Goal: Information Seeking & Learning: Learn about a topic

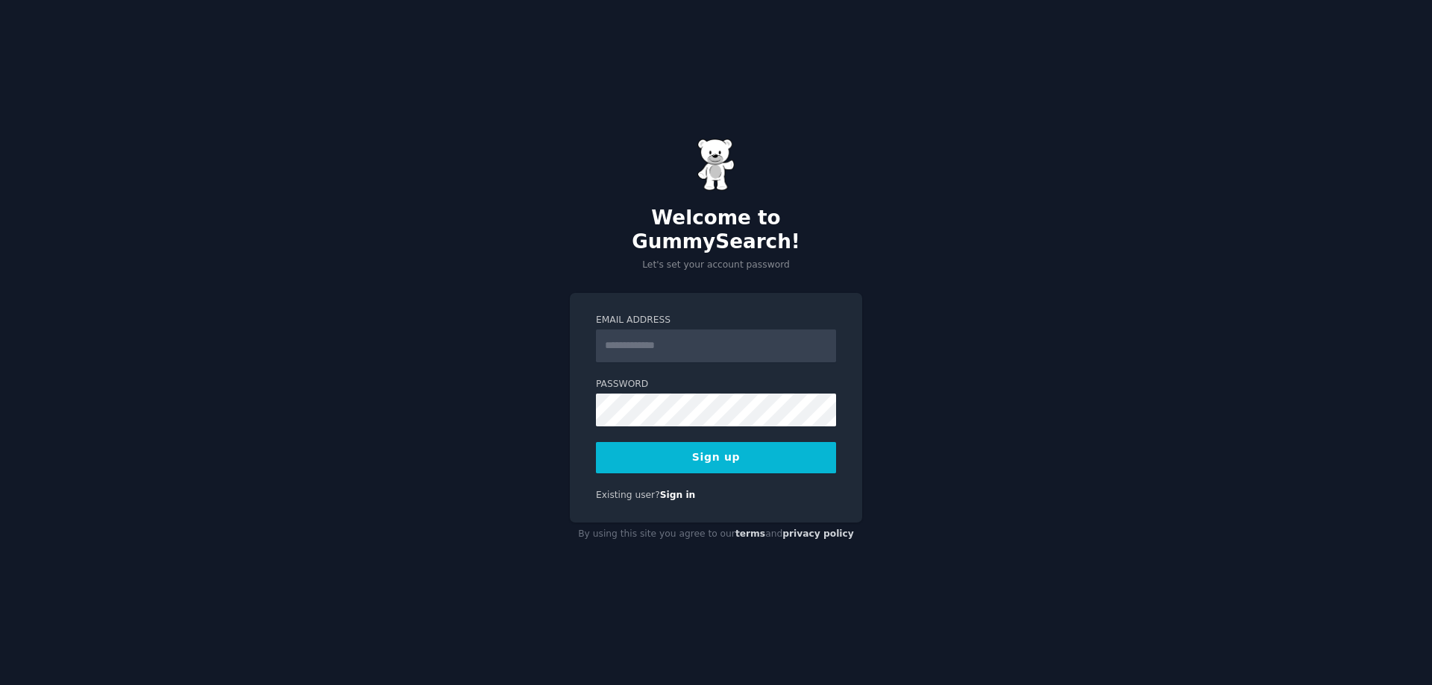
click at [743, 336] on input "Email Address" at bounding box center [716, 346] width 240 height 33
type input "**********"
click at [717, 442] on button "Sign up" at bounding box center [716, 457] width 240 height 31
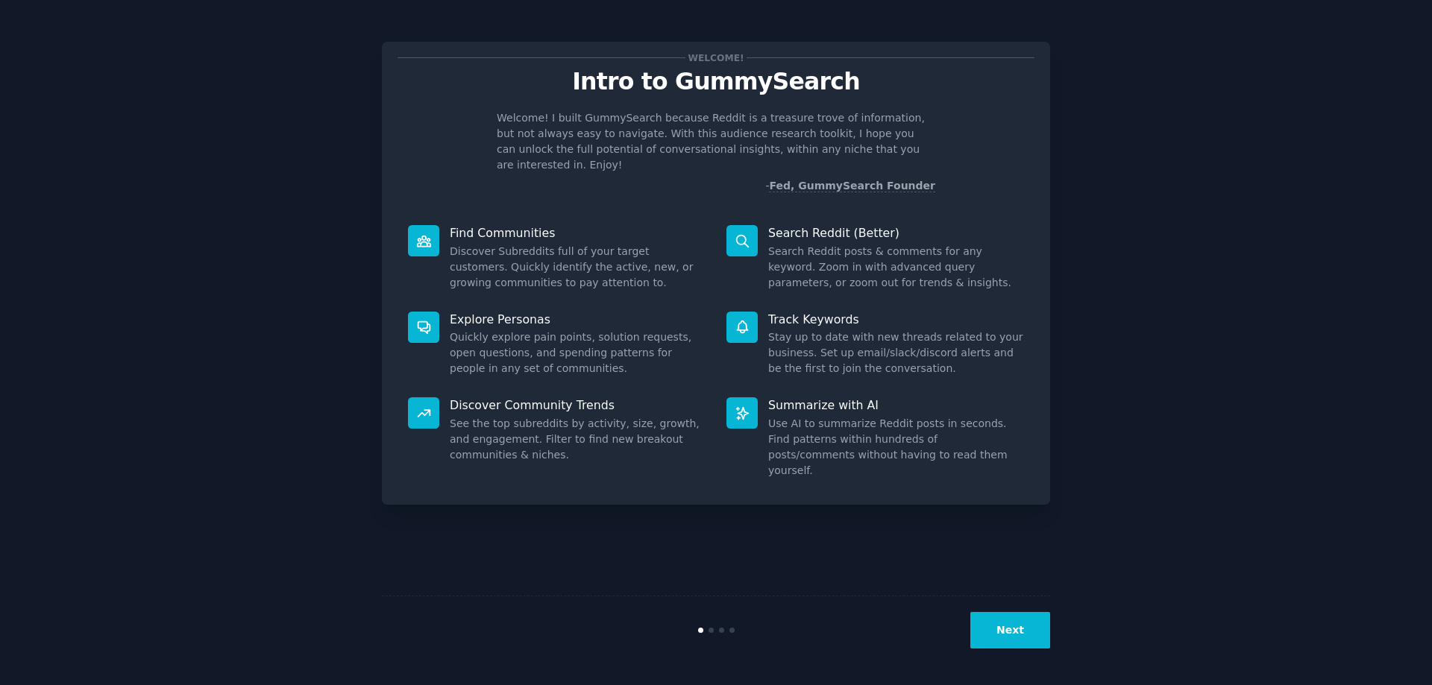
click at [1016, 646] on button "Next" at bounding box center [1010, 630] width 80 height 37
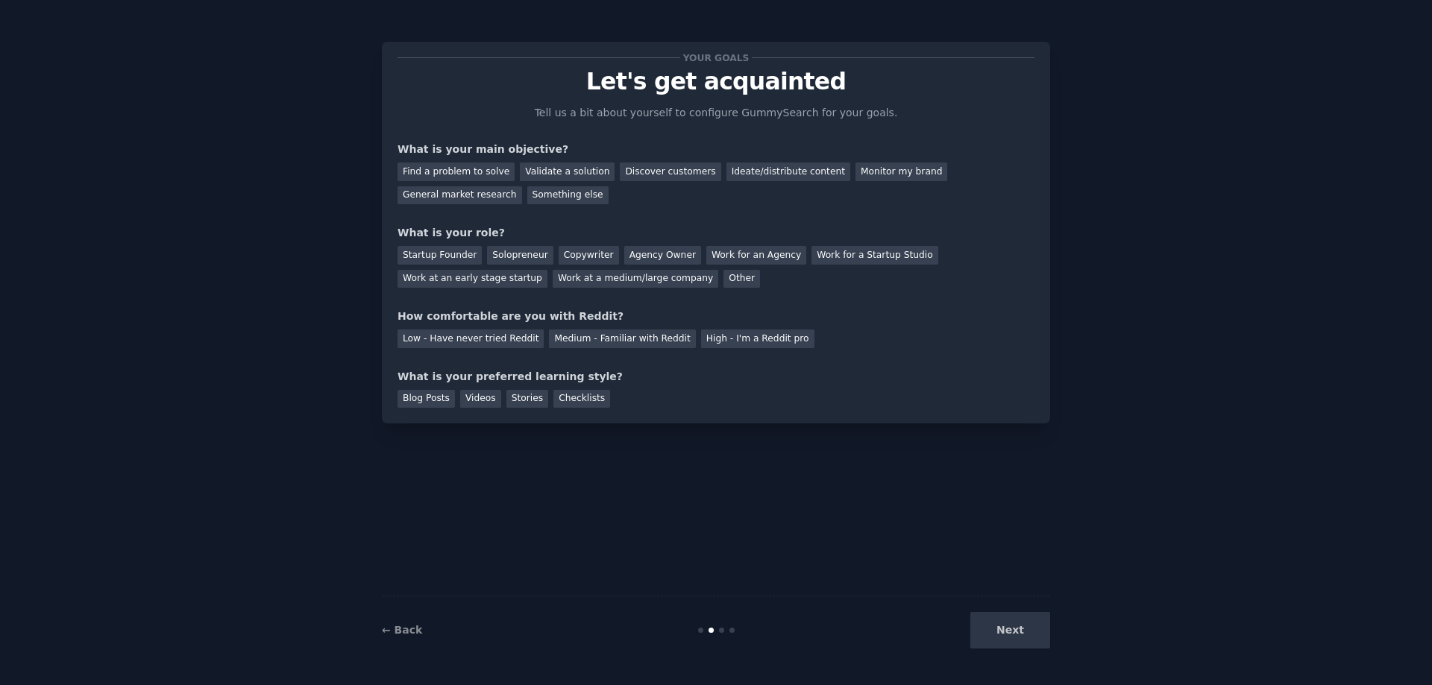
click at [1013, 629] on div "Next" at bounding box center [938, 630] width 223 height 37
click at [488, 170] on div "Find a problem to solve" at bounding box center [455, 172] width 117 height 19
click at [544, 174] on div "Validate a solution" at bounding box center [567, 172] width 95 height 19
click at [458, 254] on div "Startup Founder" at bounding box center [439, 255] width 84 height 19
click at [605, 342] on div "Medium - Familiar with Reddit" at bounding box center [622, 339] width 146 height 19
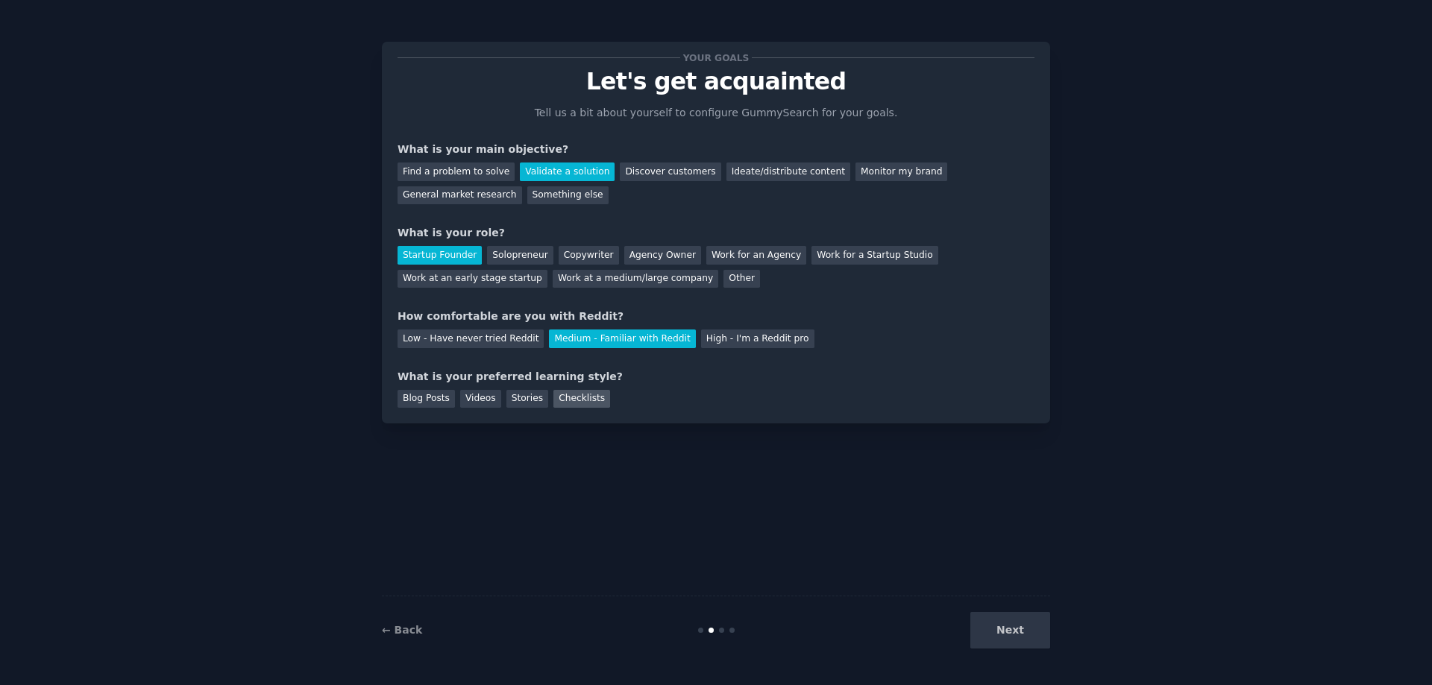
click at [557, 403] on div "Checklists" at bounding box center [581, 399] width 57 height 19
click at [1017, 633] on button "Next" at bounding box center [1010, 630] width 80 height 37
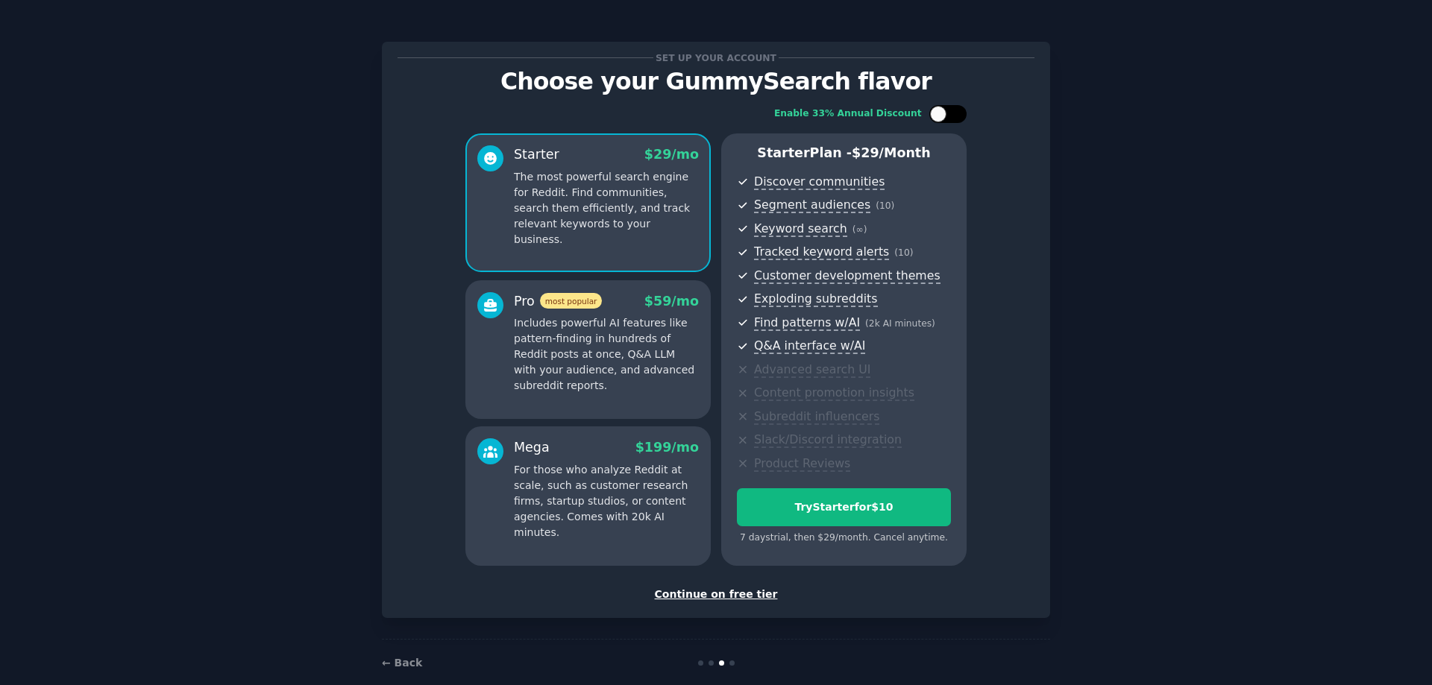
click at [951, 113] on div at bounding box center [954, 113] width 7 height 7
checkbox input "true"
click at [749, 595] on div "Continue on free tier" at bounding box center [715, 595] width 637 height 16
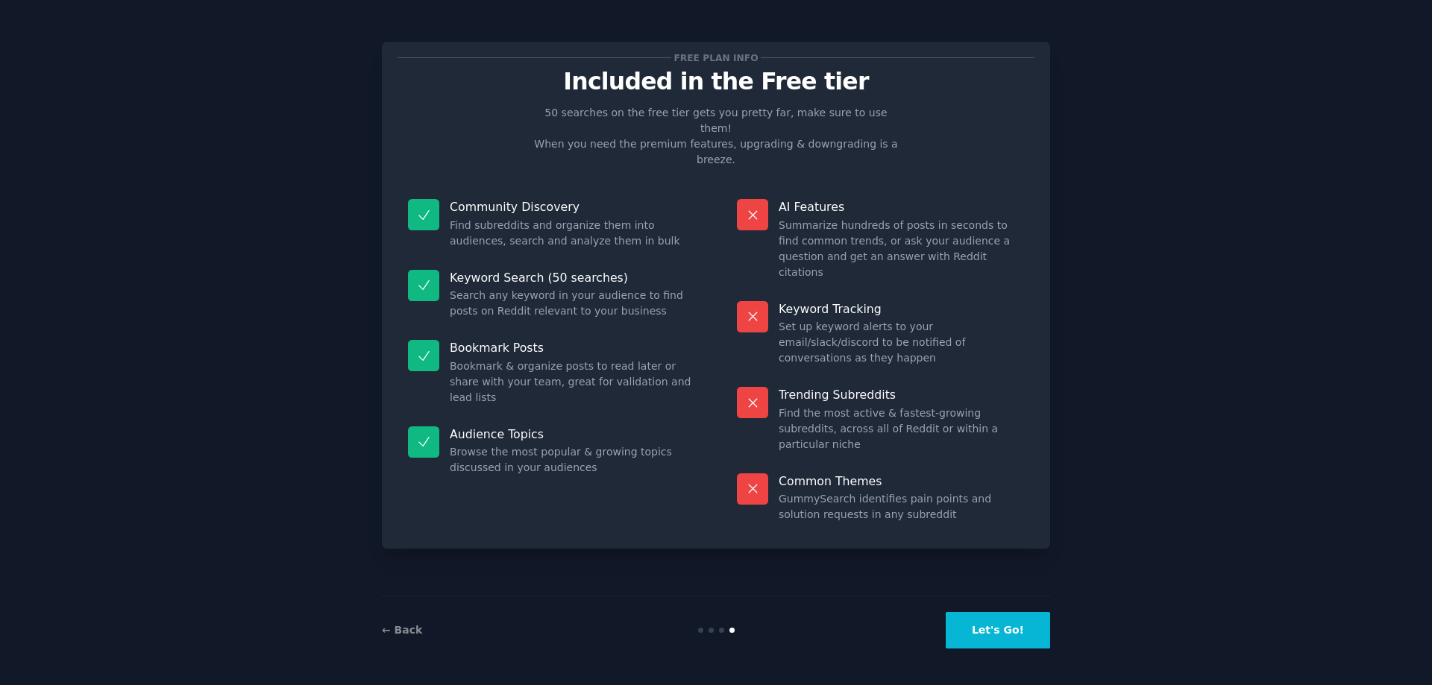
click at [1000, 632] on button "Let's Go!" at bounding box center [997, 630] width 104 height 37
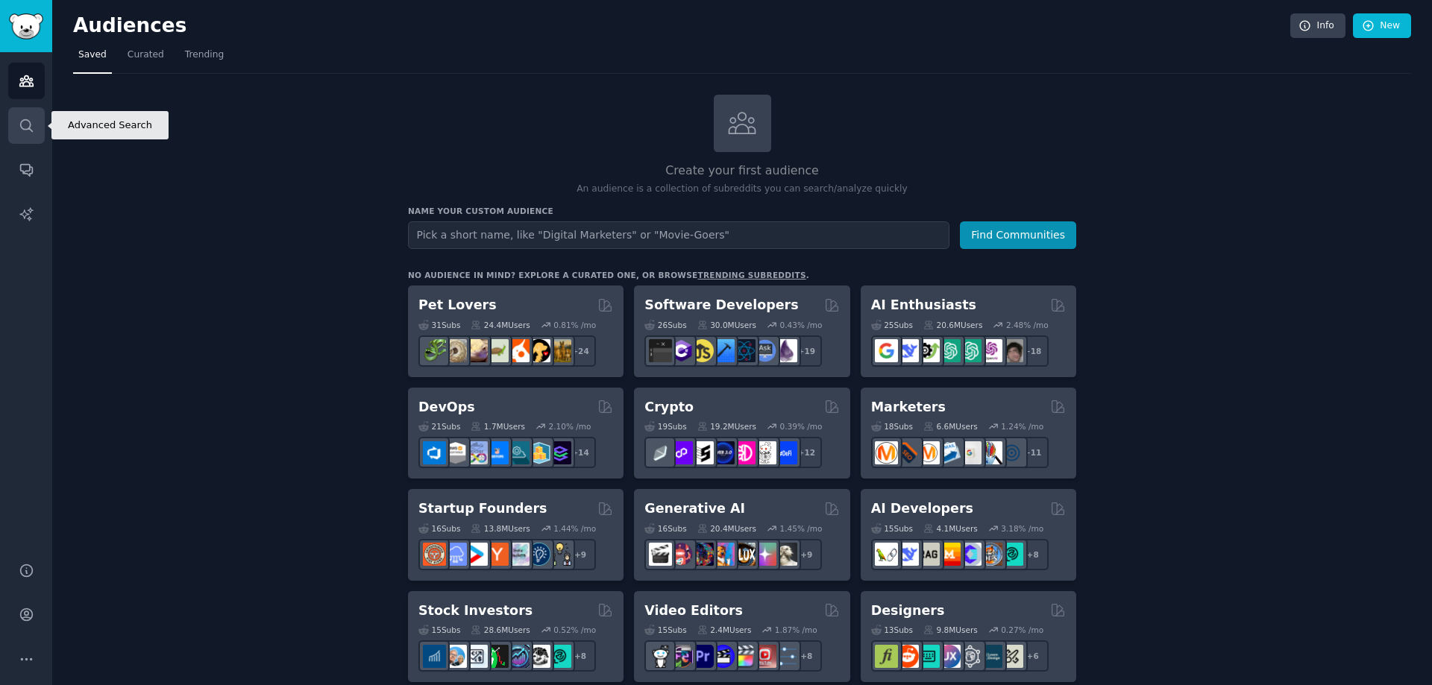
click at [25, 125] on icon "Sidebar" at bounding box center [27, 126] width 16 height 16
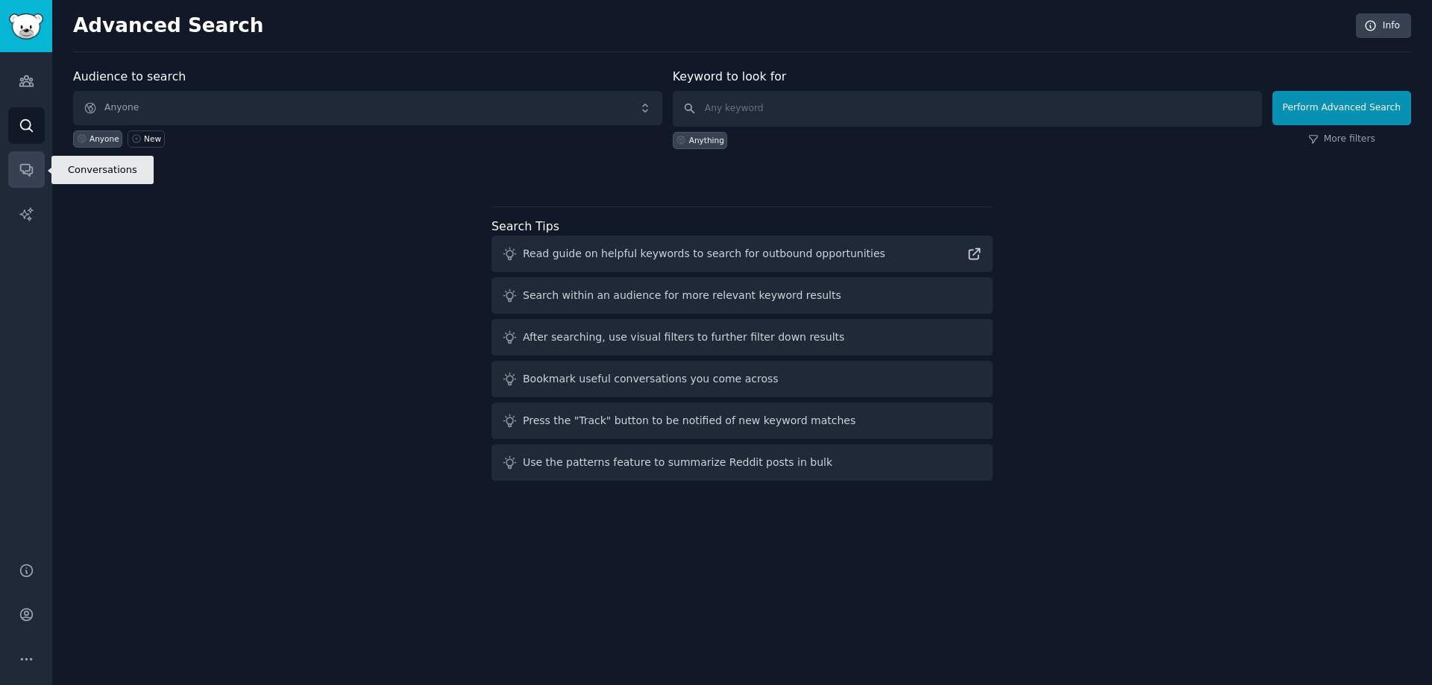
click at [34, 179] on link "Conversations" at bounding box center [26, 169] width 37 height 37
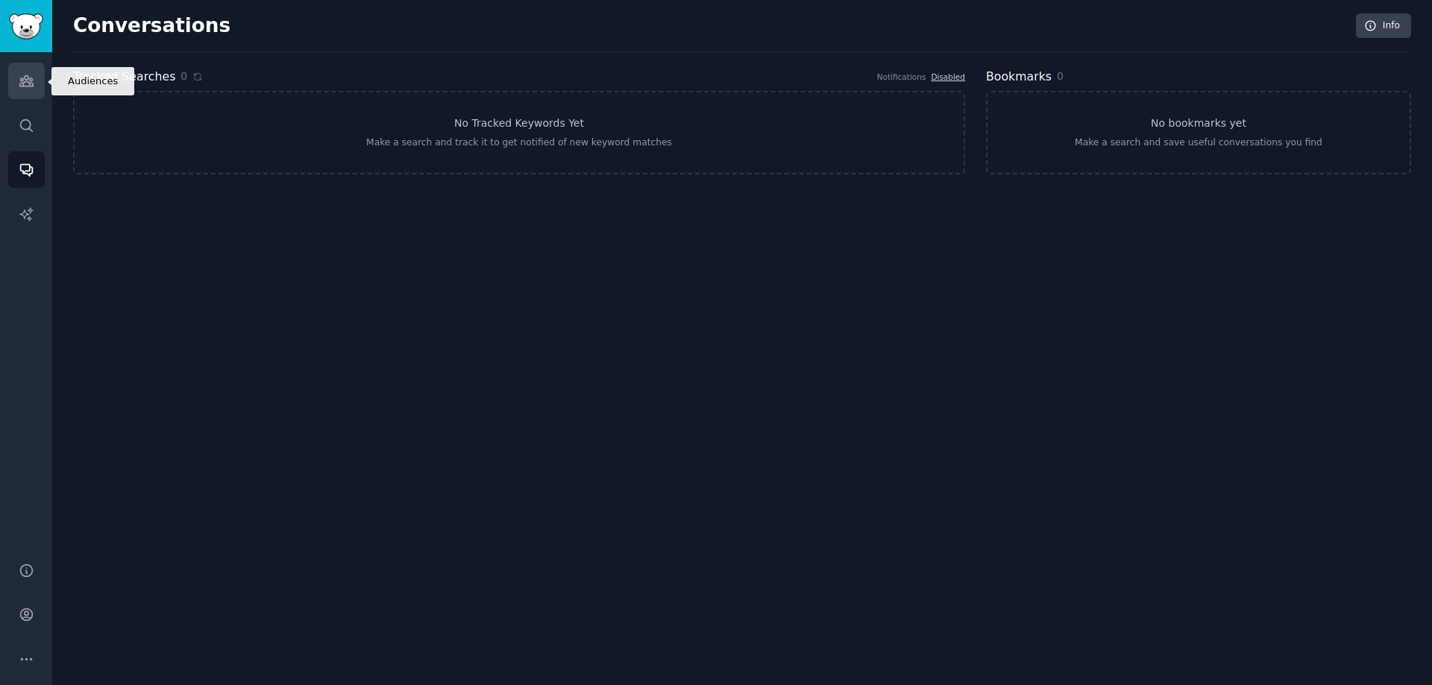
click at [26, 81] on icon "Sidebar" at bounding box center [25, 81] width 13 height 10
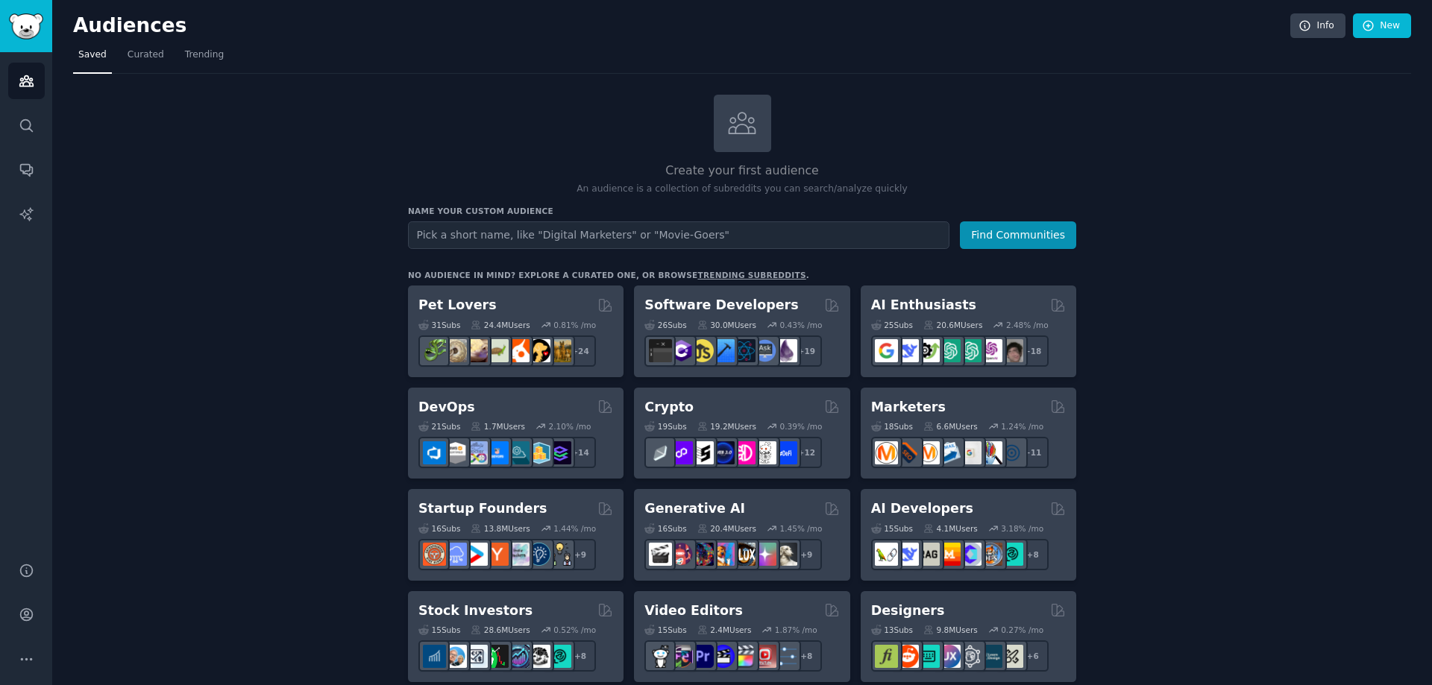
click at [783, 230] on input "text" at bounding box center [678, 235] width 541 height 28
type input "servsafe"
click at [1003, 242] on button "Find Communities" at bounding box center [1018, 235] width 116 height 28
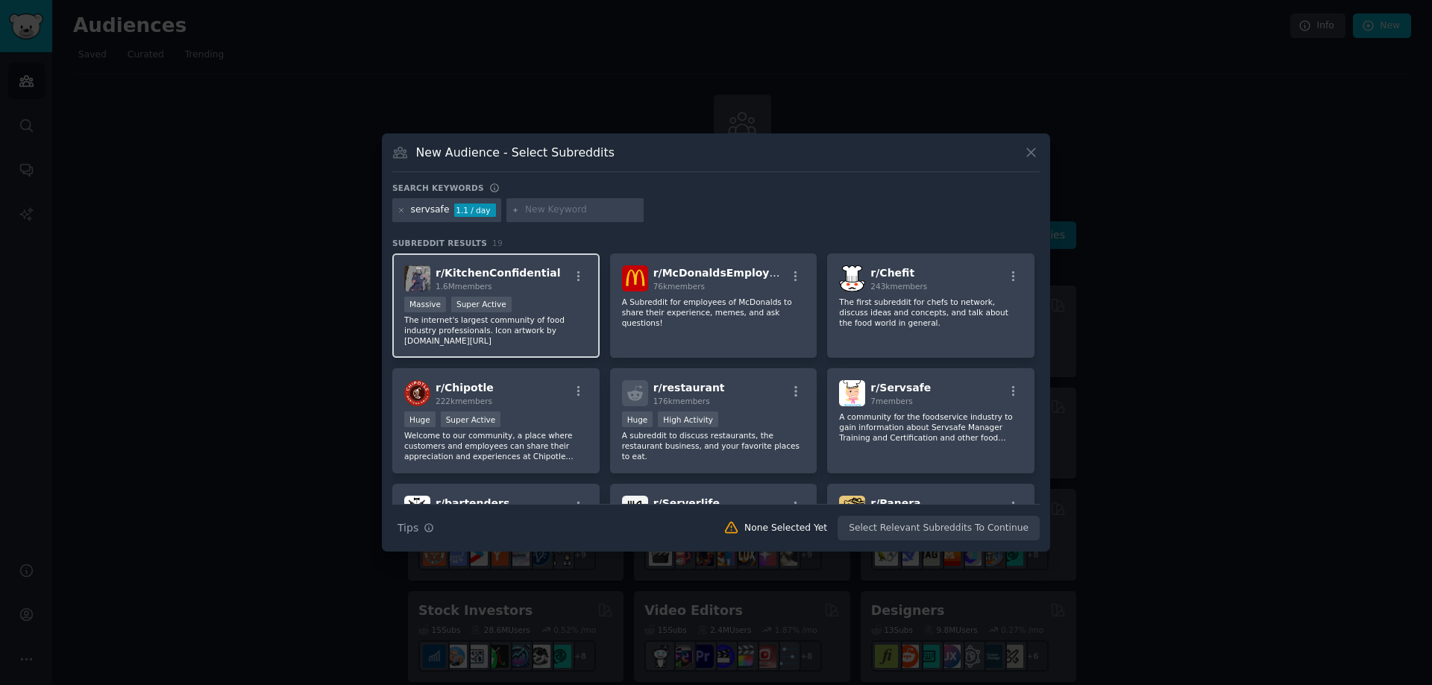
click at [514, 269] on span "r/ KitchenConfidential" at bounding box center [497, 273] width 125 height 12
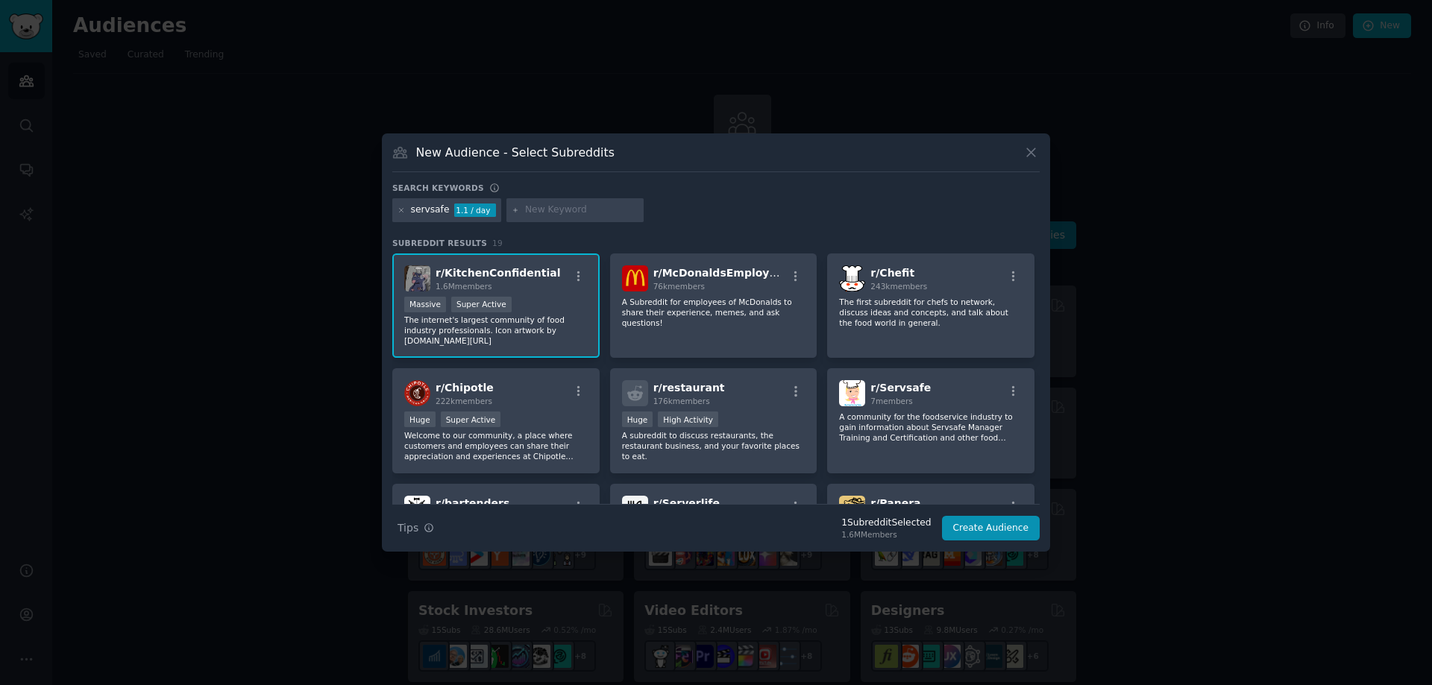
click at [547, 309] on div "Massive Super Active" at bounding box center [495, 306] width 183 height 19
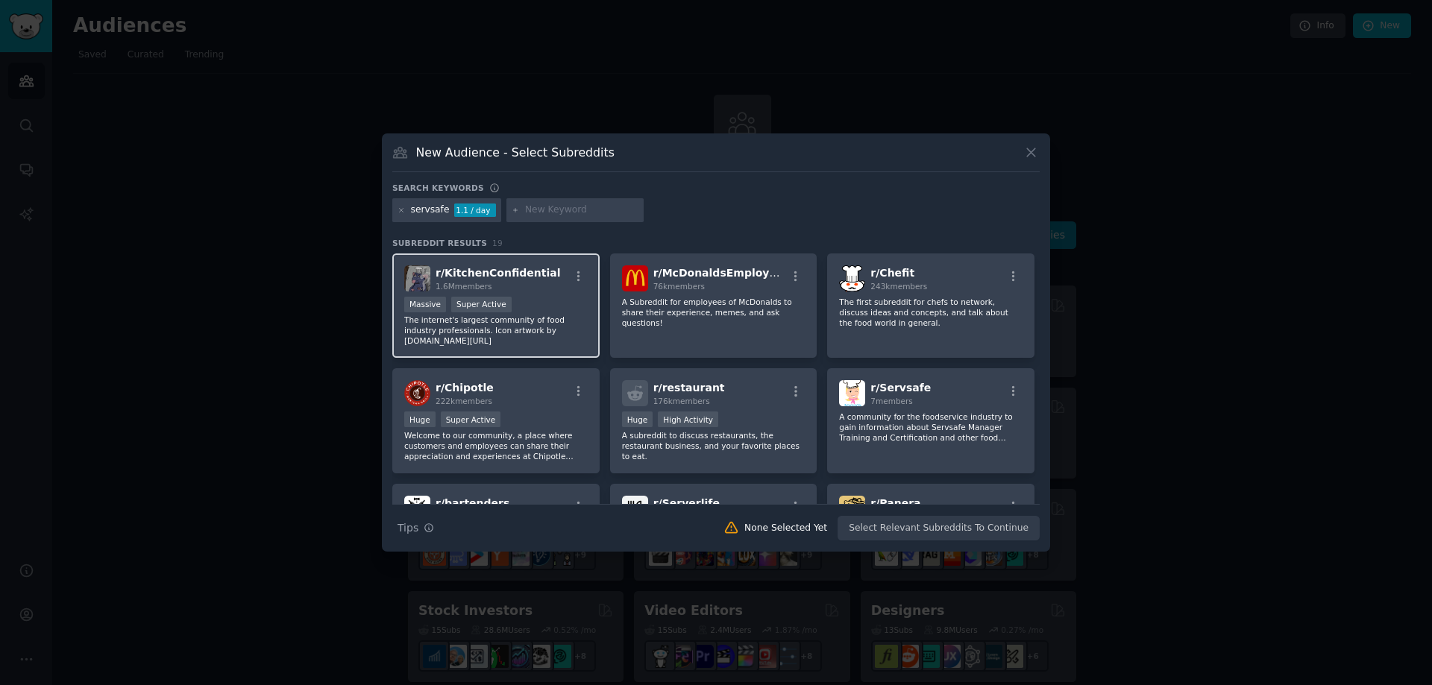
click at [538, 300] on div "Massive Super Active" at bounding box center [495, 306] width 183 height 19
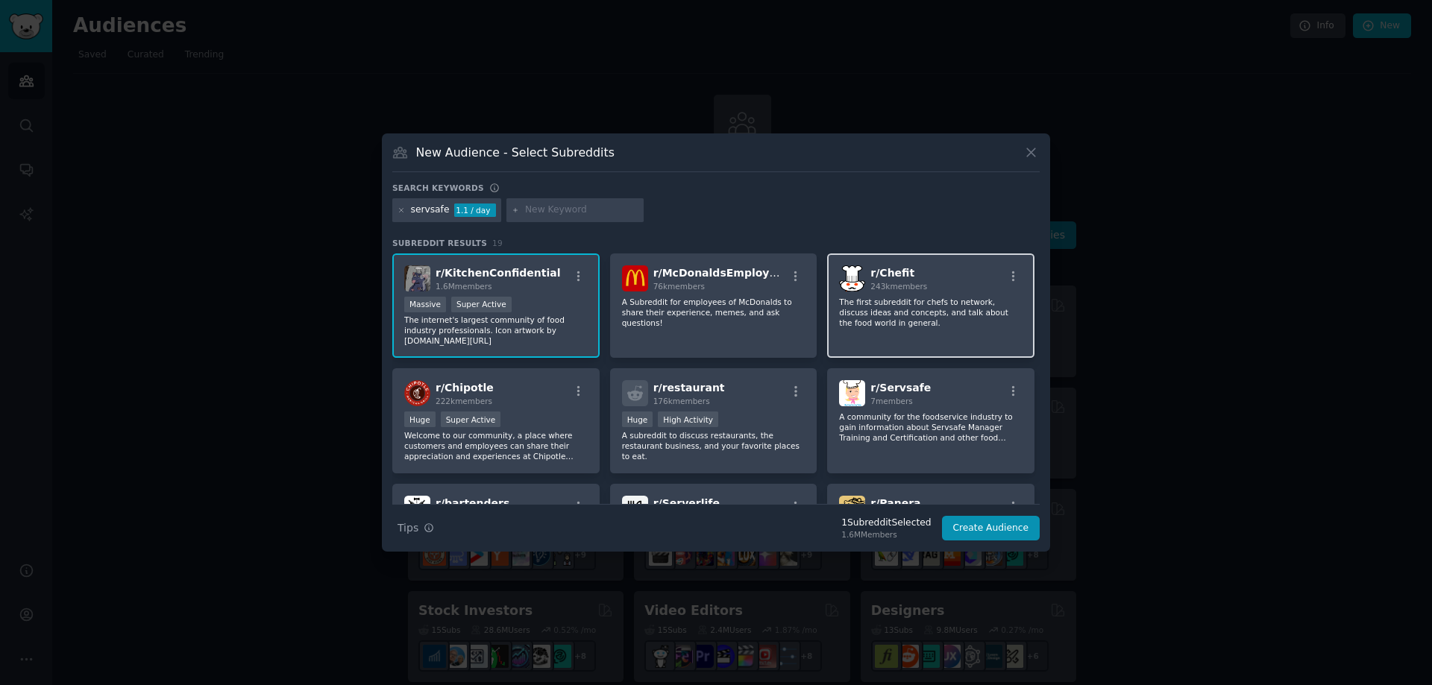
click at [885, 325] on p "The first subreddit for chefs to network, discuss ideas and concepts, and talk …" at bounding box center [930, 312] width 183 height 31
click at [896, 312] on p "The first subreddit for chefs to network, discuss ideas and concepts, and talk …" at bounding box center [930, 312] width 183 height 31
click at [902, 320] on p "The first subreddit for chefs to network, discuss ideas and concepts, and talk …" at bounding box center [930, 312] width 183 height 31
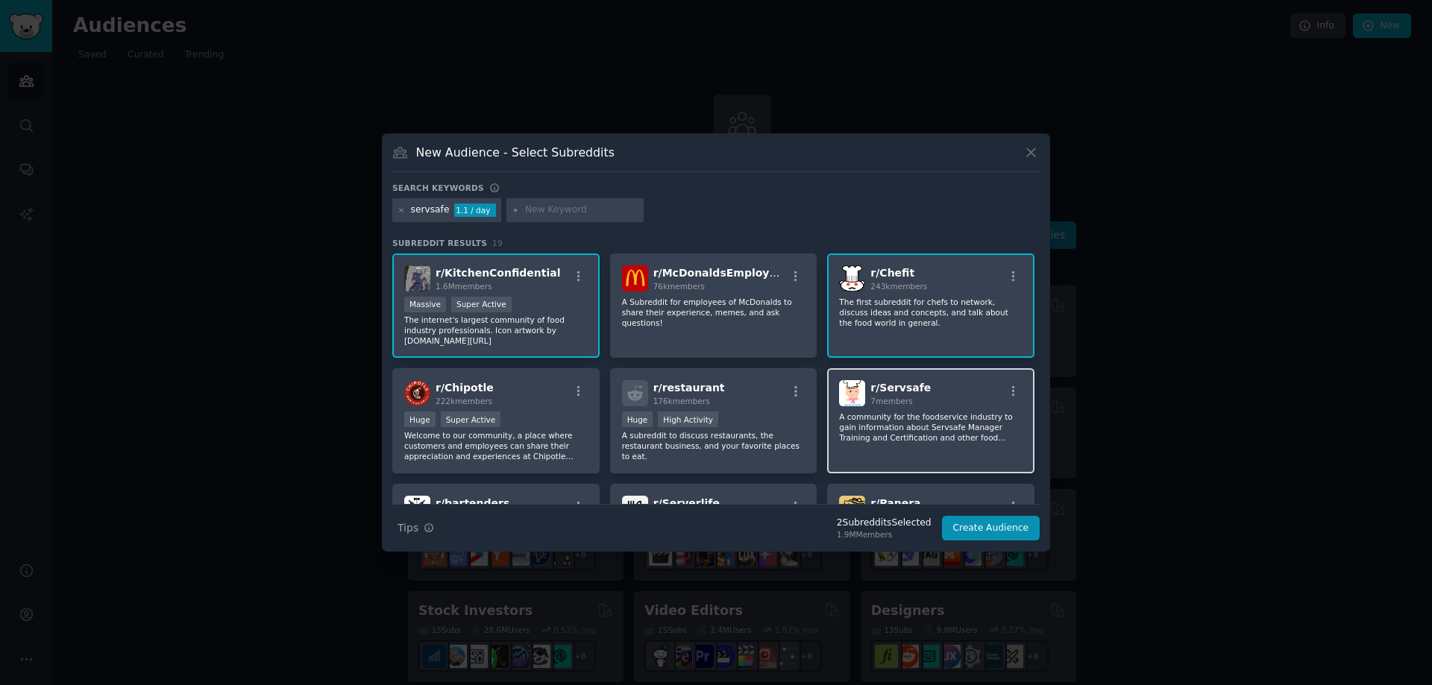
click at [916, 442] on p "A community for the foodservice industry to gain information about Servsafe Man…" at bounding box center [930, 427] width 183 height 31
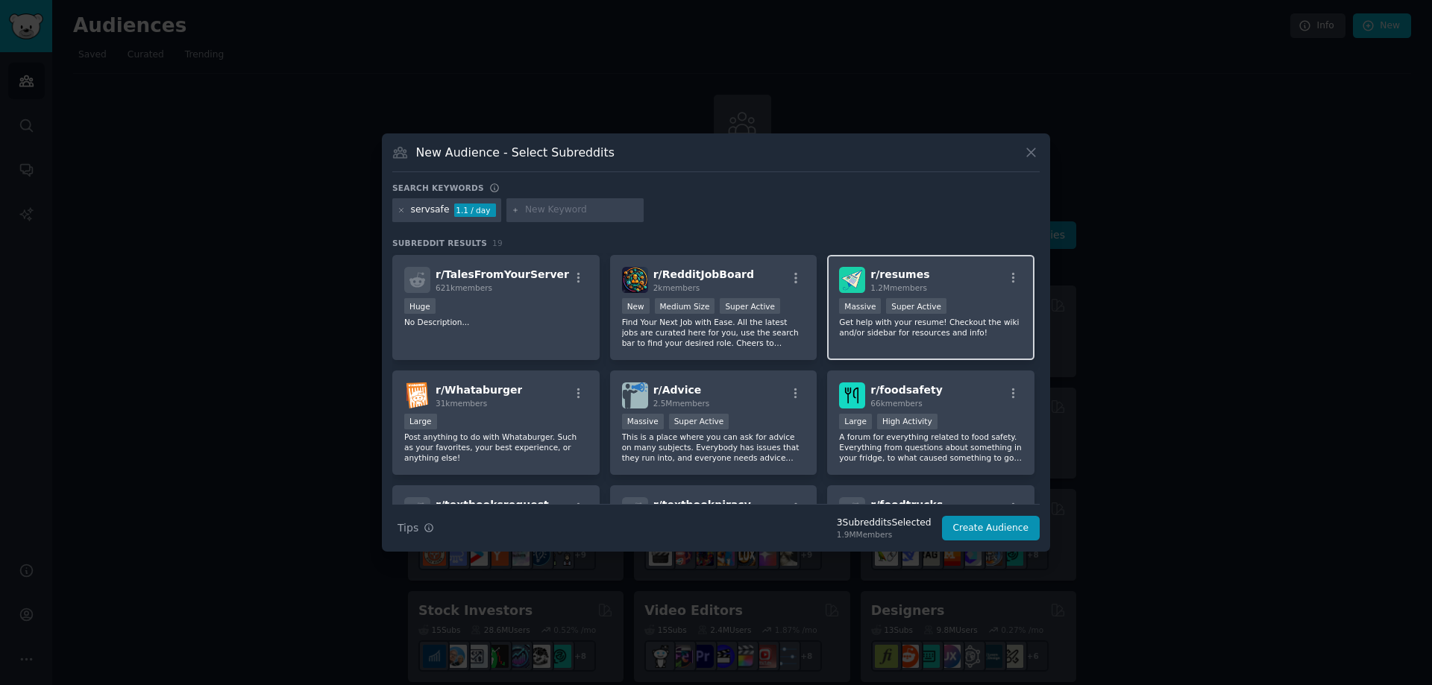
scroll to position [373, 0]
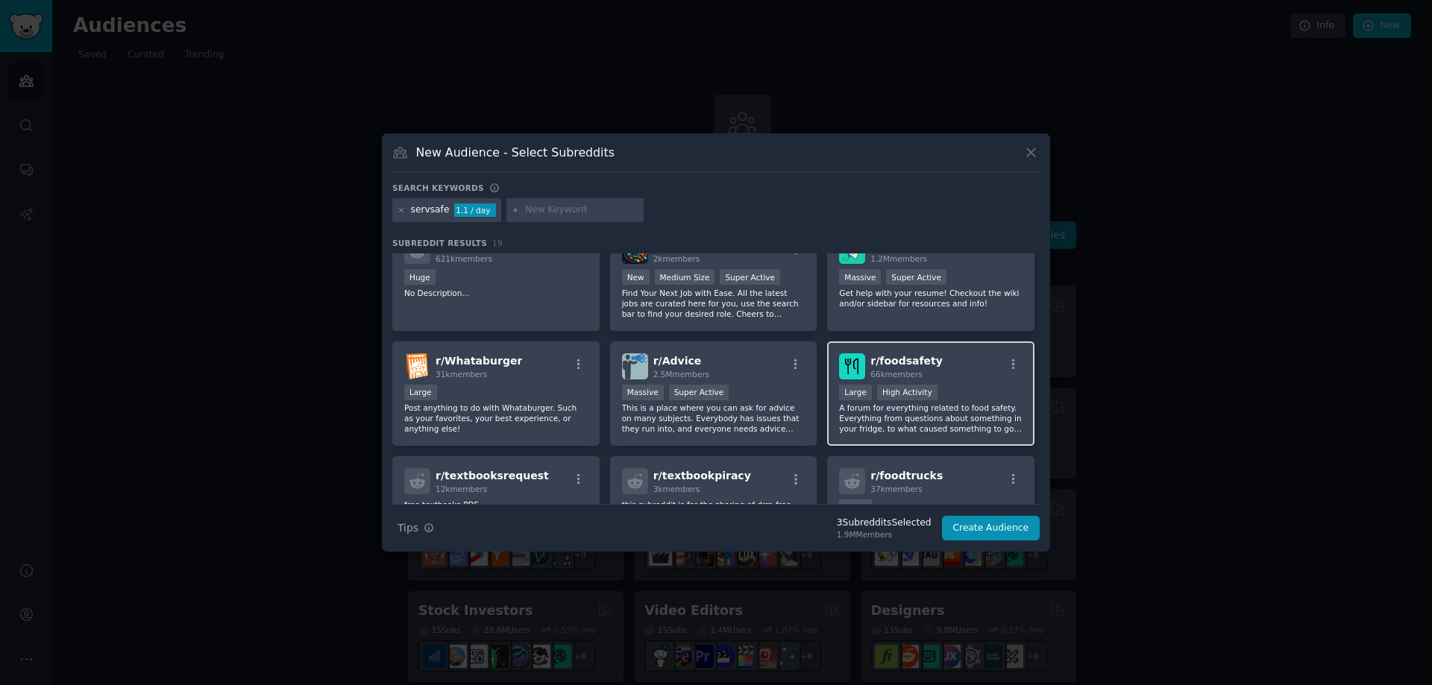
click at [966, 414] on p "A forum for everything related to food safety. Everything from questions about …" at bounding box center [930, 418] width 183 height 31
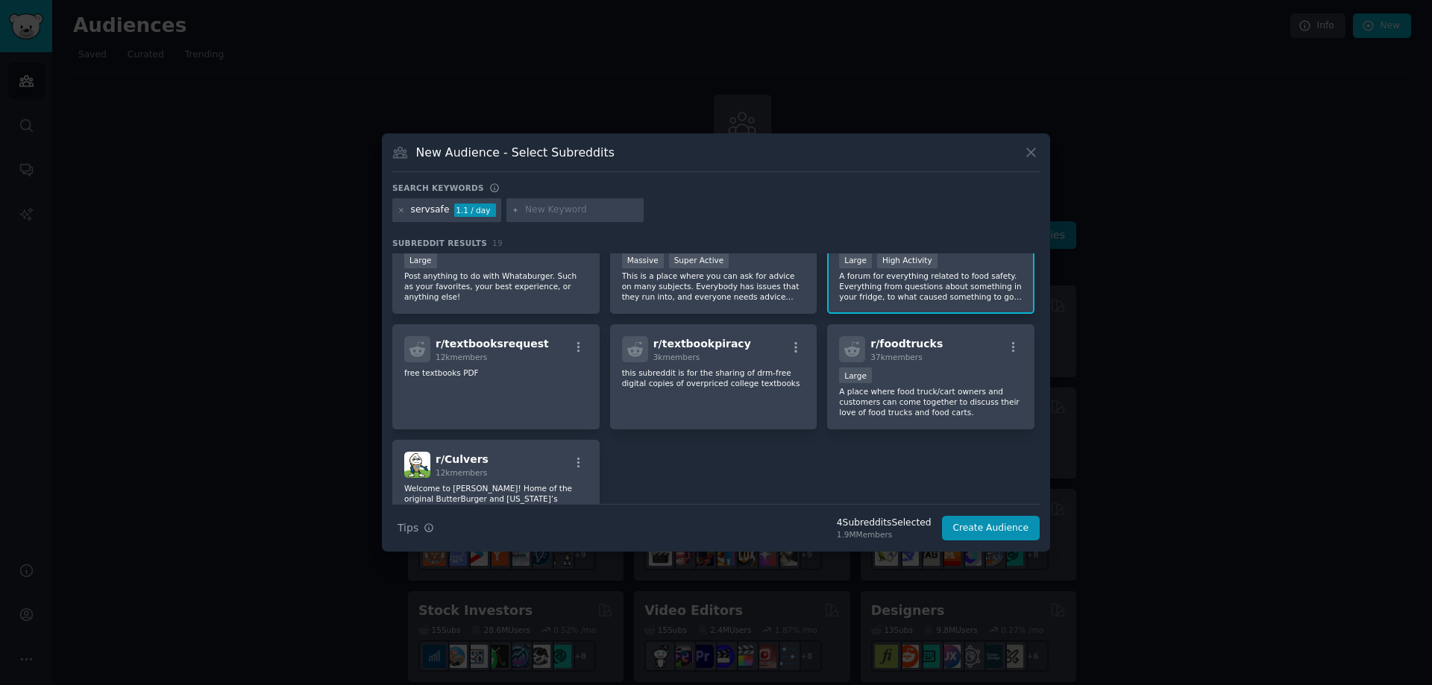
scroll to position [430, 0]
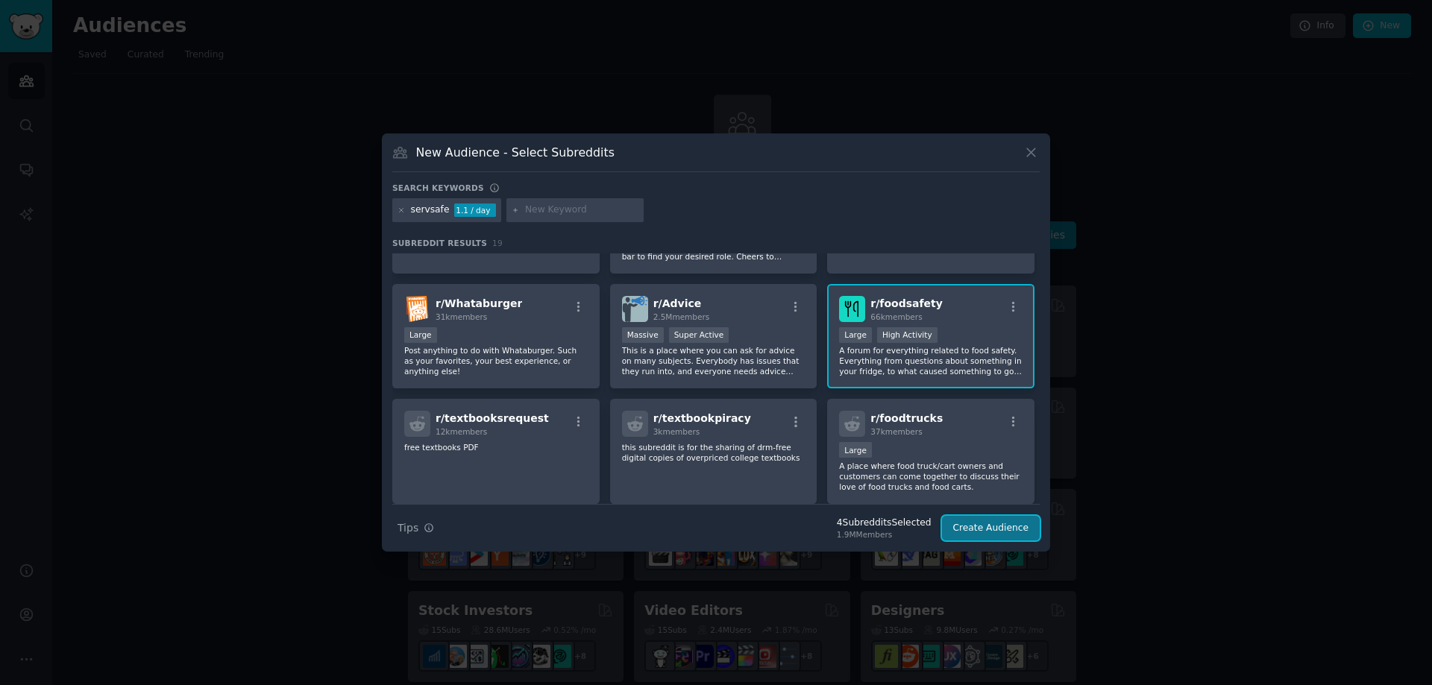
click at [990, 530] on button "Create Audience" at bounding box center [991, 528] width 98 height 25
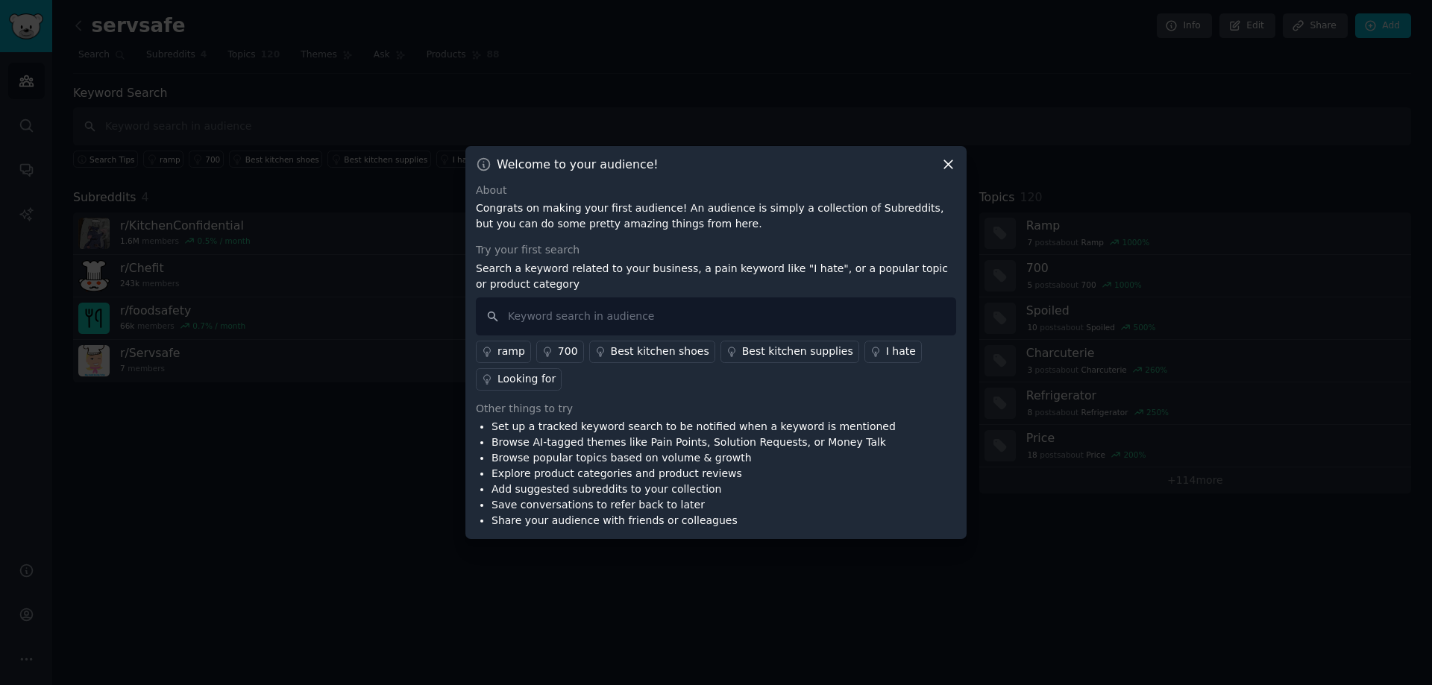
click at [944, 167] on icon at bounding box center [948, 165] width 16 height 16
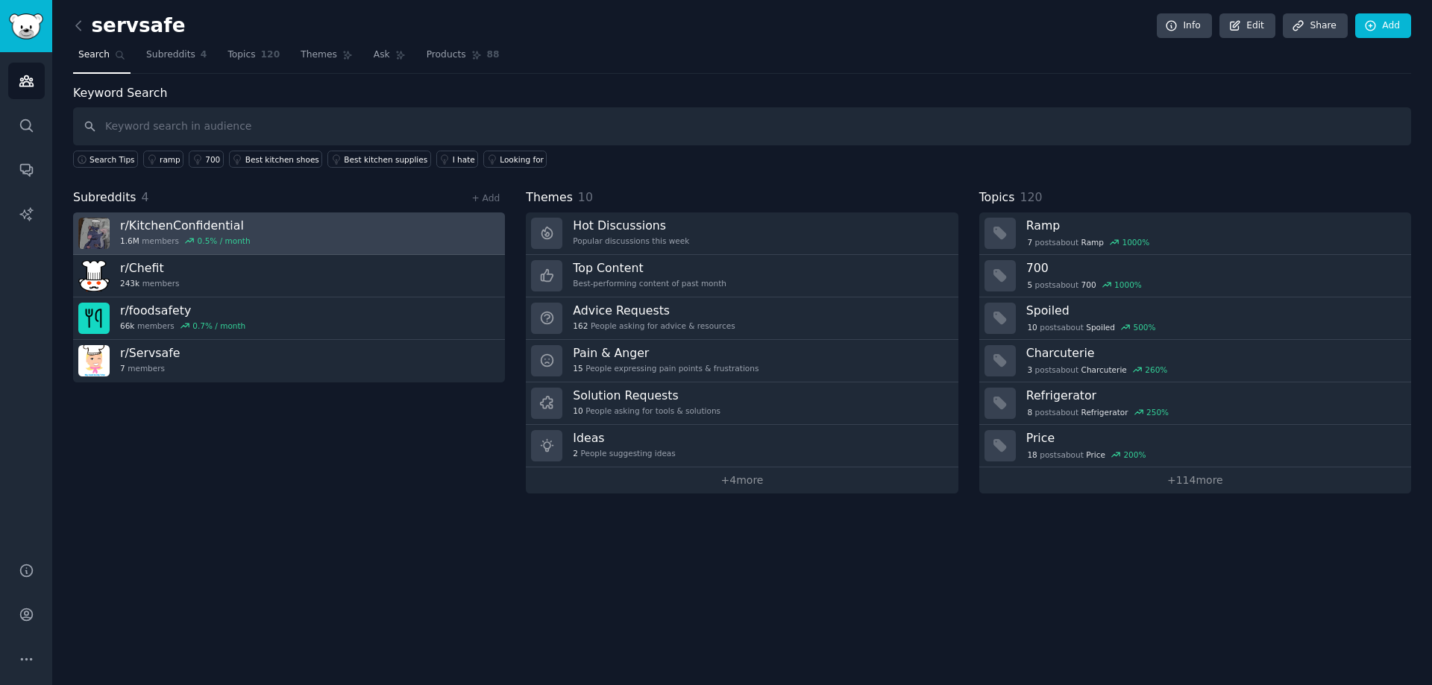
click at [317, 226] on link "r/ KitchenConfidential 1.6M members 0.5 % / month" at bounding box center [289, 234] width 432 height 43
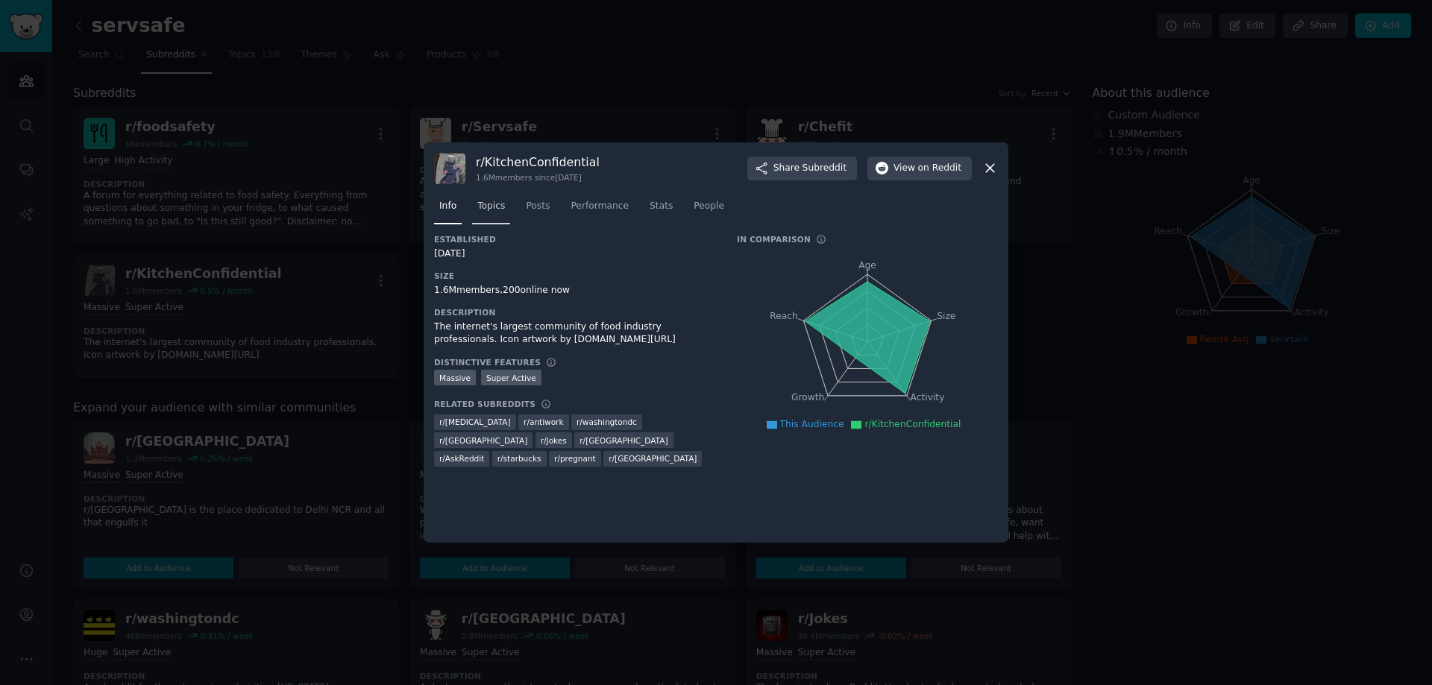
click at [494, 203] on span "Topics" at bounding box center [491, 206] width 28 height 13
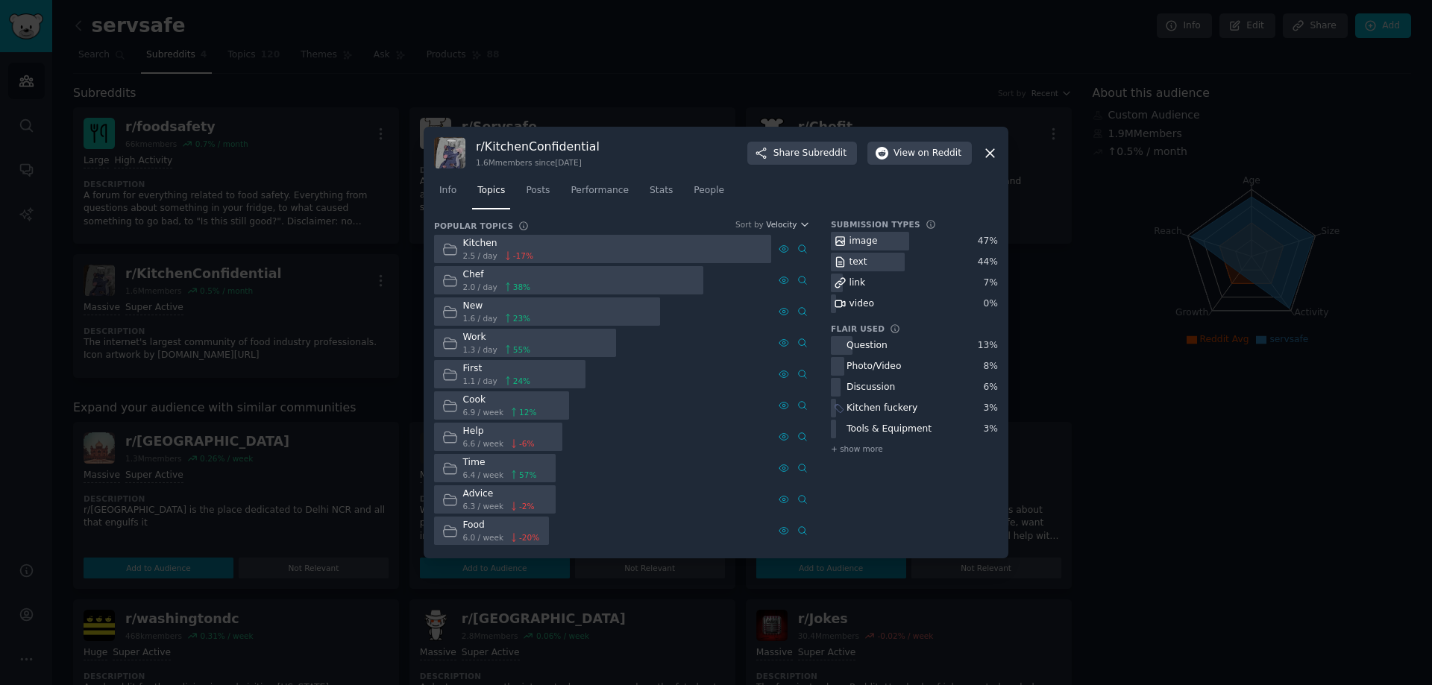
click at [448, 467] on icon at bounding box center [449, 468] width 13 height 10
click at [541, 186] on span "Posts" at bounding box center [538, 190] width 24 height 13
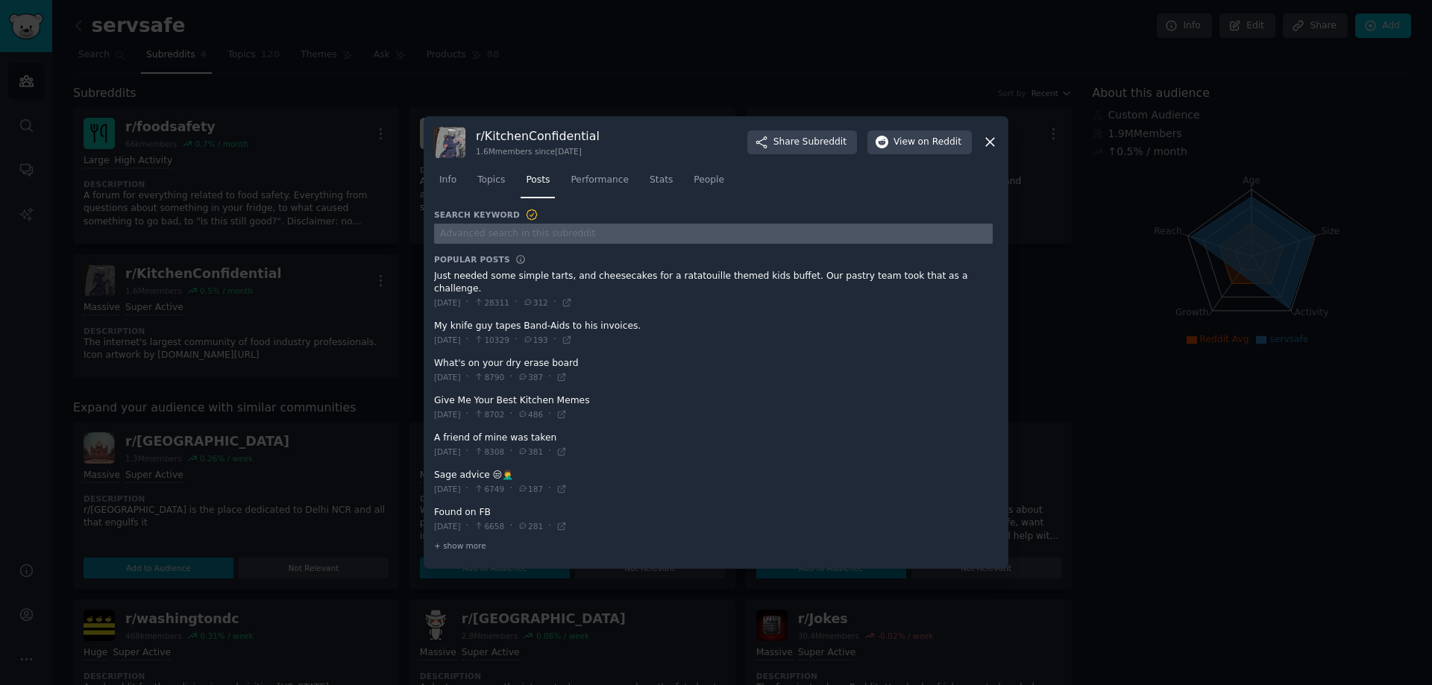
click at [585, 235] on input "text" at bounding box center [713, 234] width 558 height 20
paste input "ServSafe Manager Exam"
type input "ServSafe Manager Exam"
click at [993, 144] on icon at bounding box center [990, 142] width 16 height 16
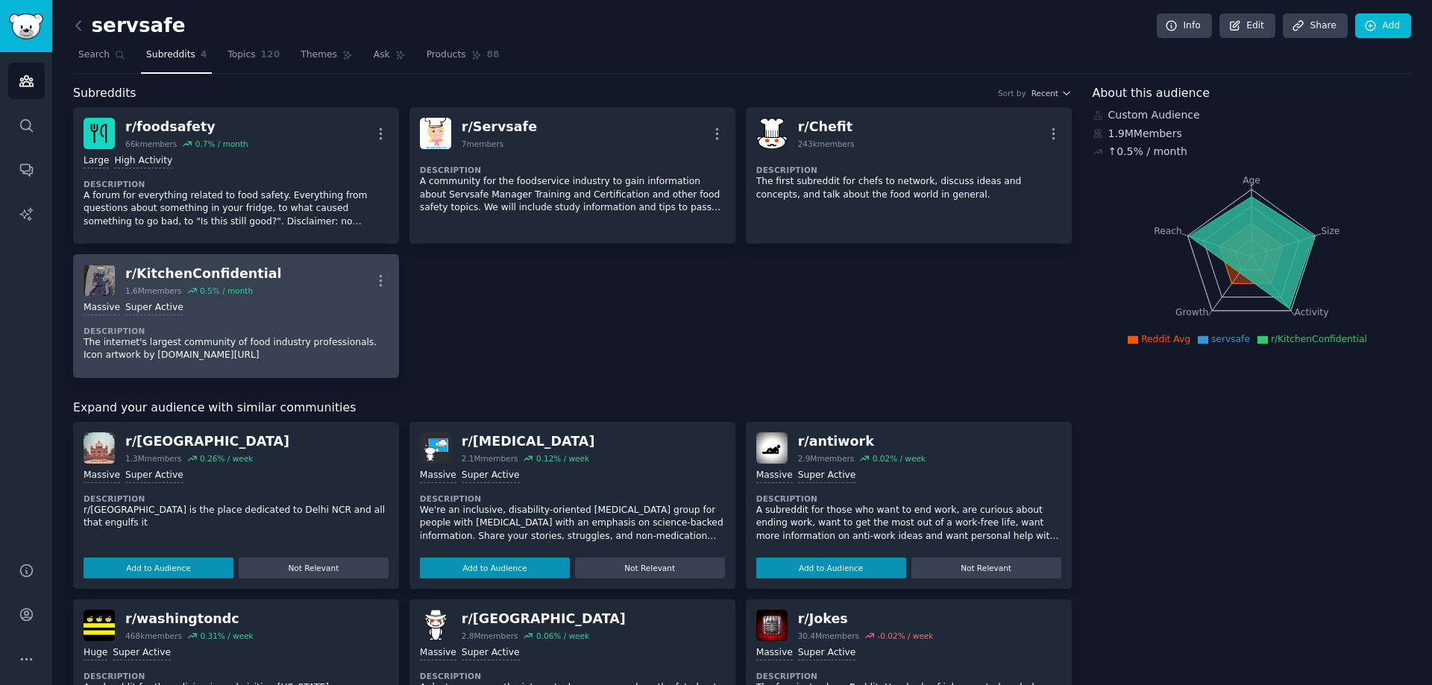
click at [264, 320] on div "Massive Super Active Description The internet's largest community of food indus…" at bounding box center [236, 332] width 305 height 72
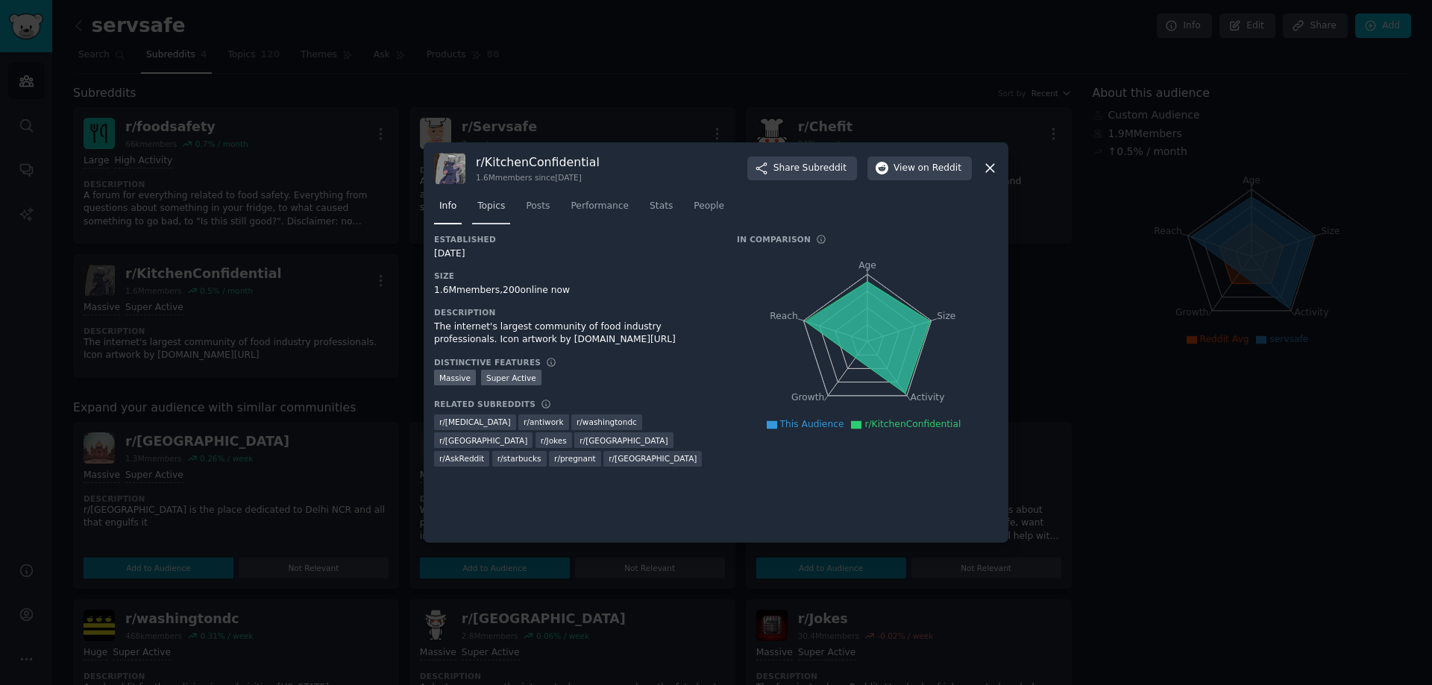
click at [482, 213] on span "Topics" at bounding box center [491, 206] width 28 height 13
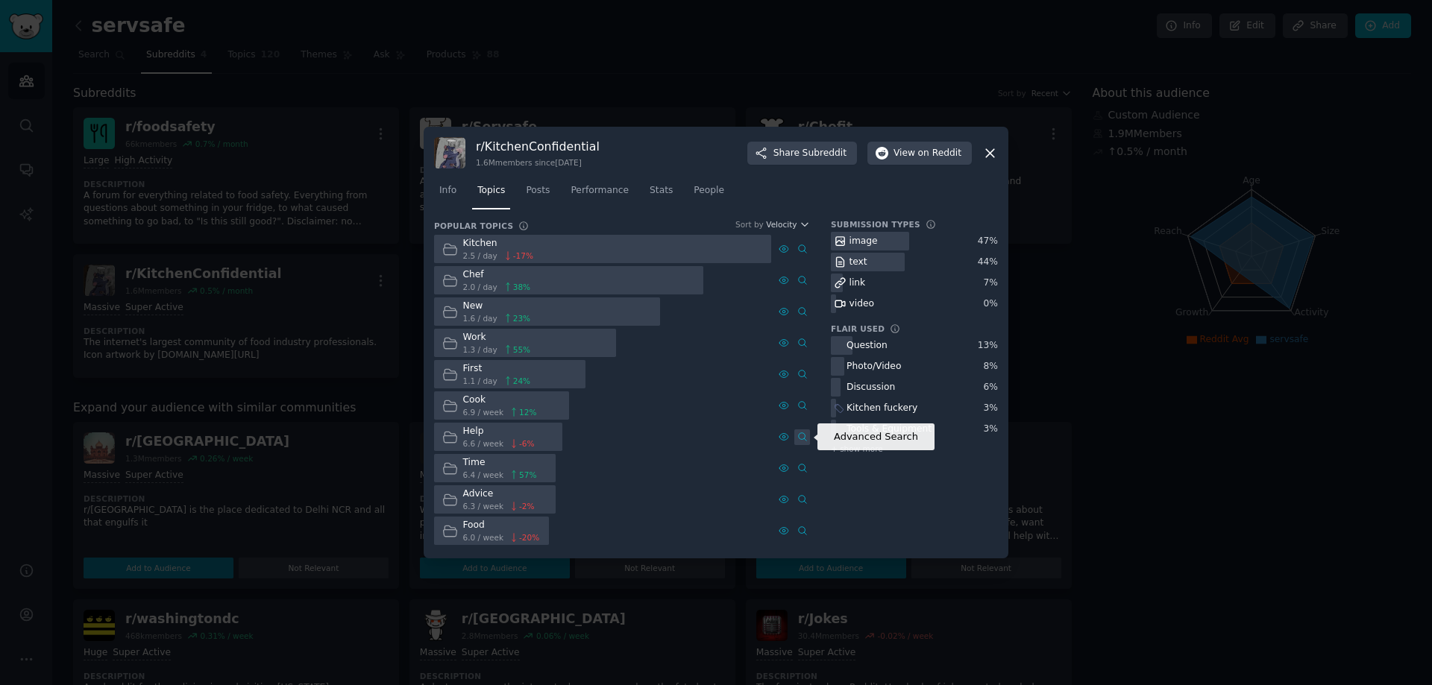
click at [805, 441] on icon at bounding box center [801, 437] width 7 height 8
